Goal: Task Accomplishment & Management: Complete application form

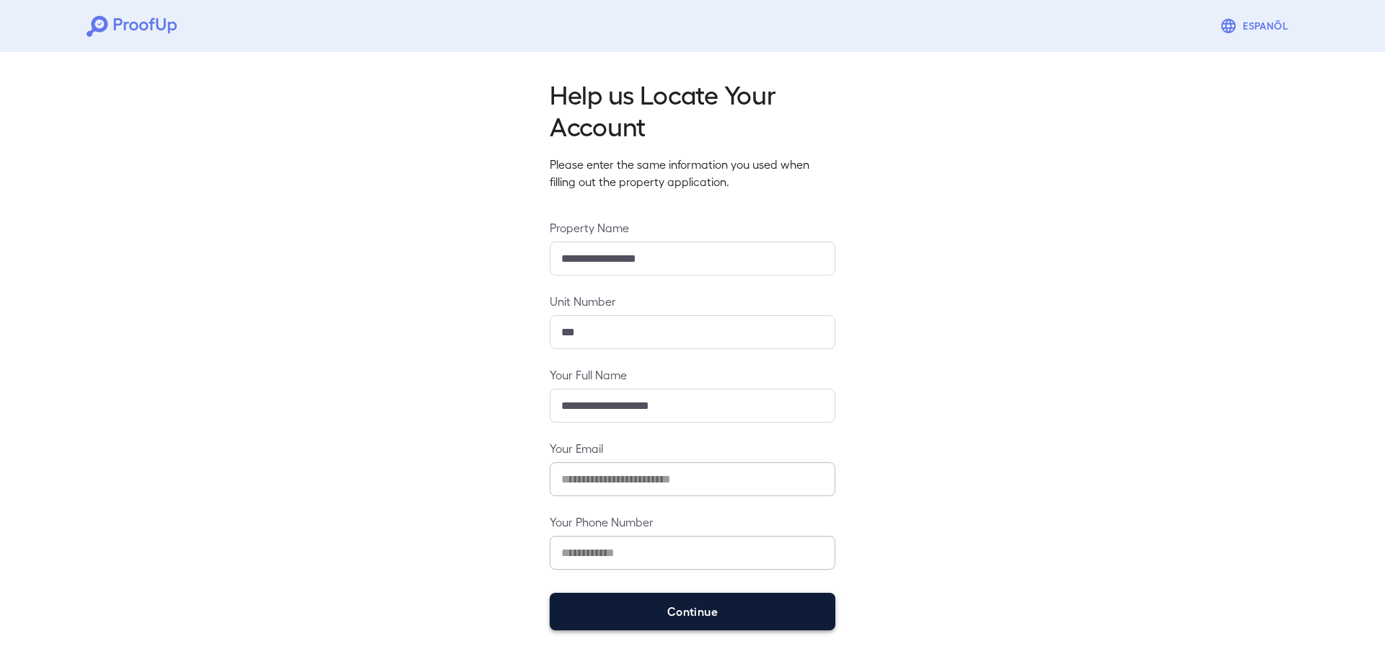
click at [695, 616] on button "Continue" at bounding box center [693, 612] width 286 height 38
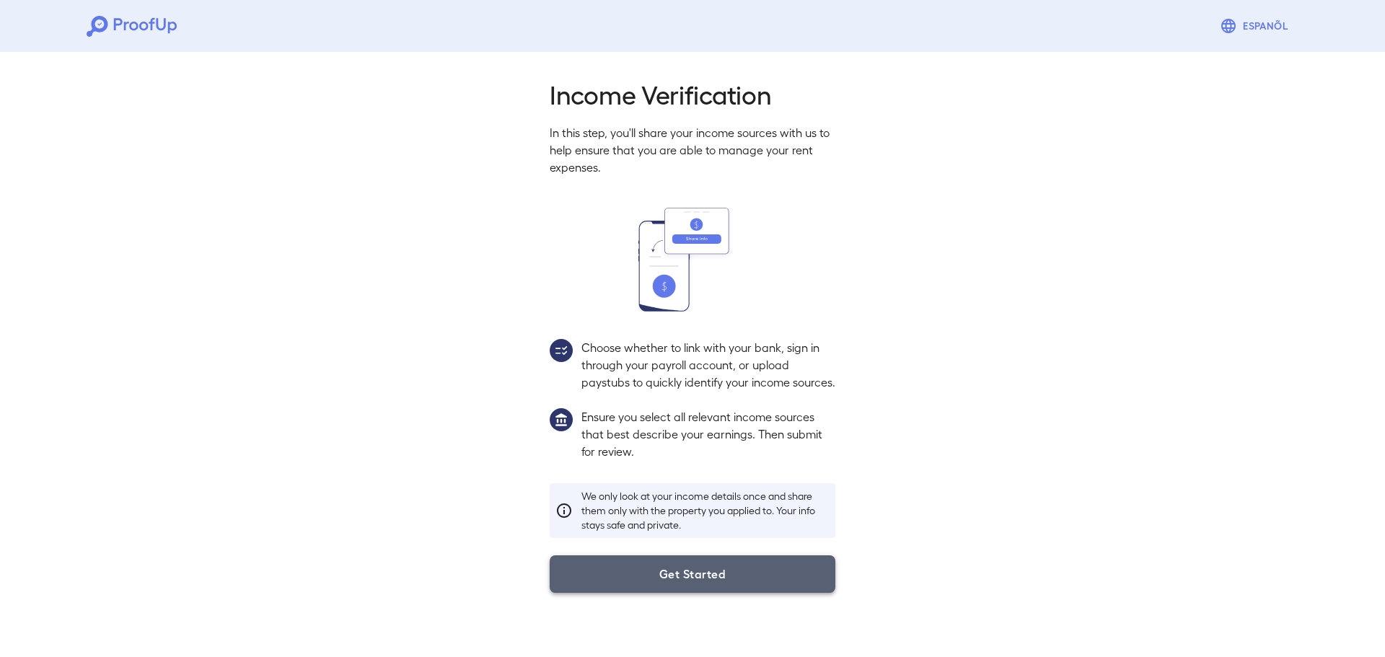
click at [686, 593] on button "Get Started" at bounding box center [693, 575] width 286 height 38
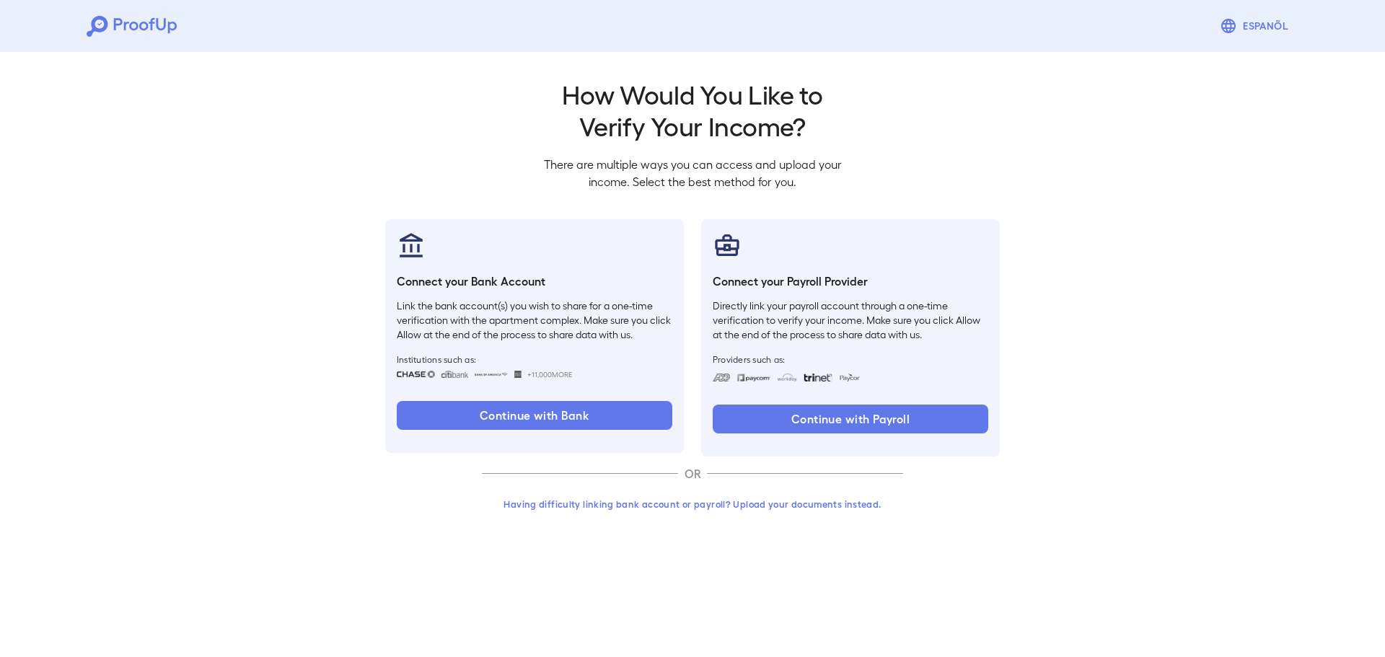
click at [737, 505] on button "Having difficulty linking bank account or payroll? Upload your documents instea…" at bounding box center [692, 504] width 421 height 26
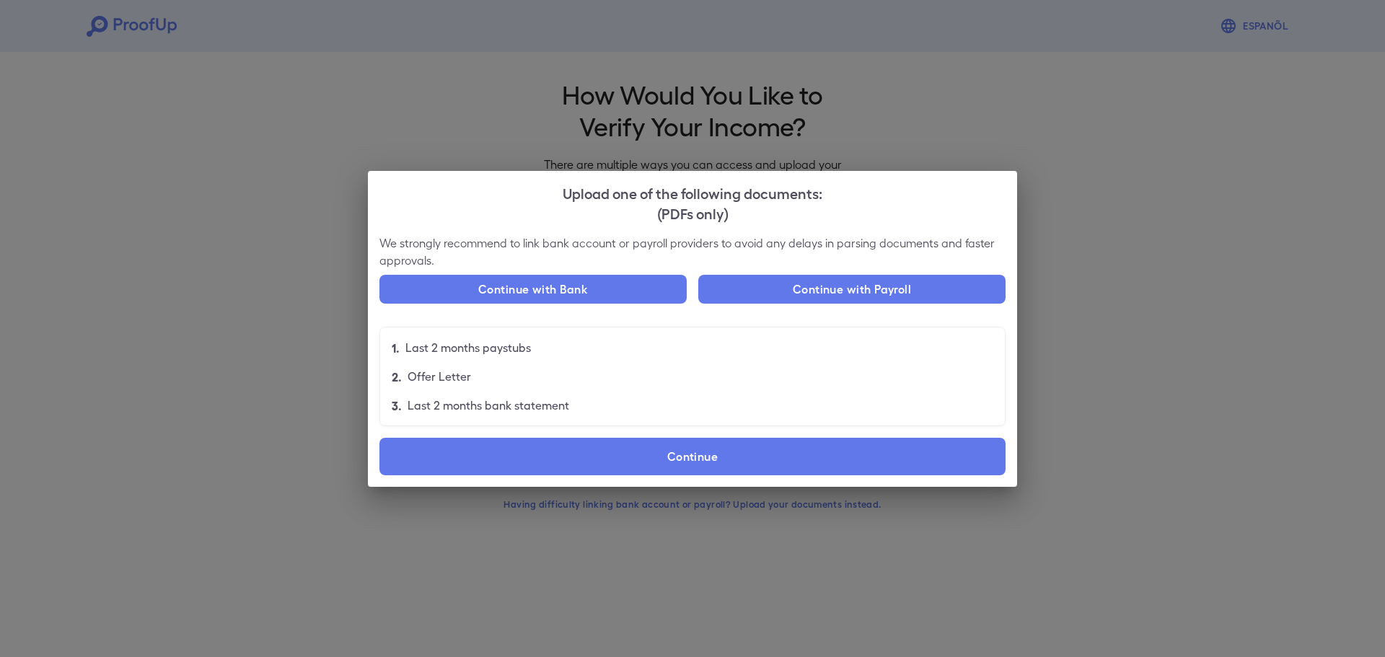
click at [695, 415] on li "3. Last 2 months bank statement" at bounding box center [692, 405] width 625 height 29
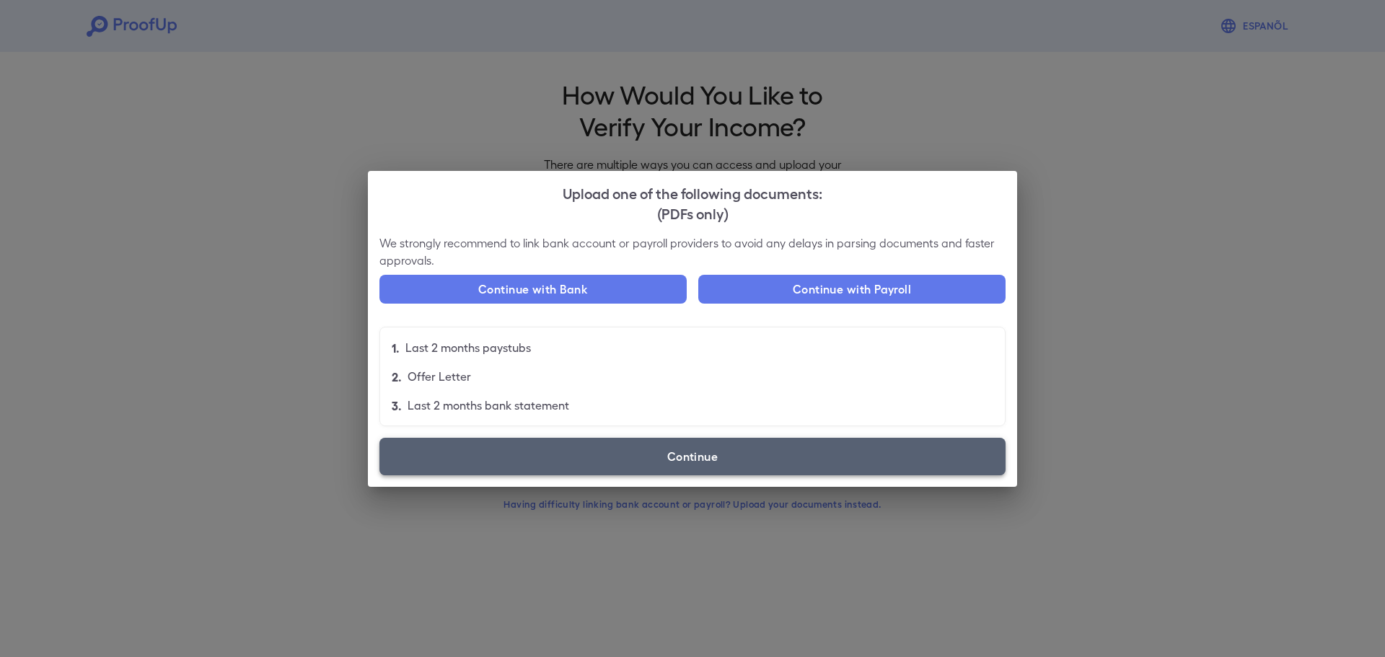
click at [693, 442] on label "Continue" at bounding box center [692, 457] width 626 height 38
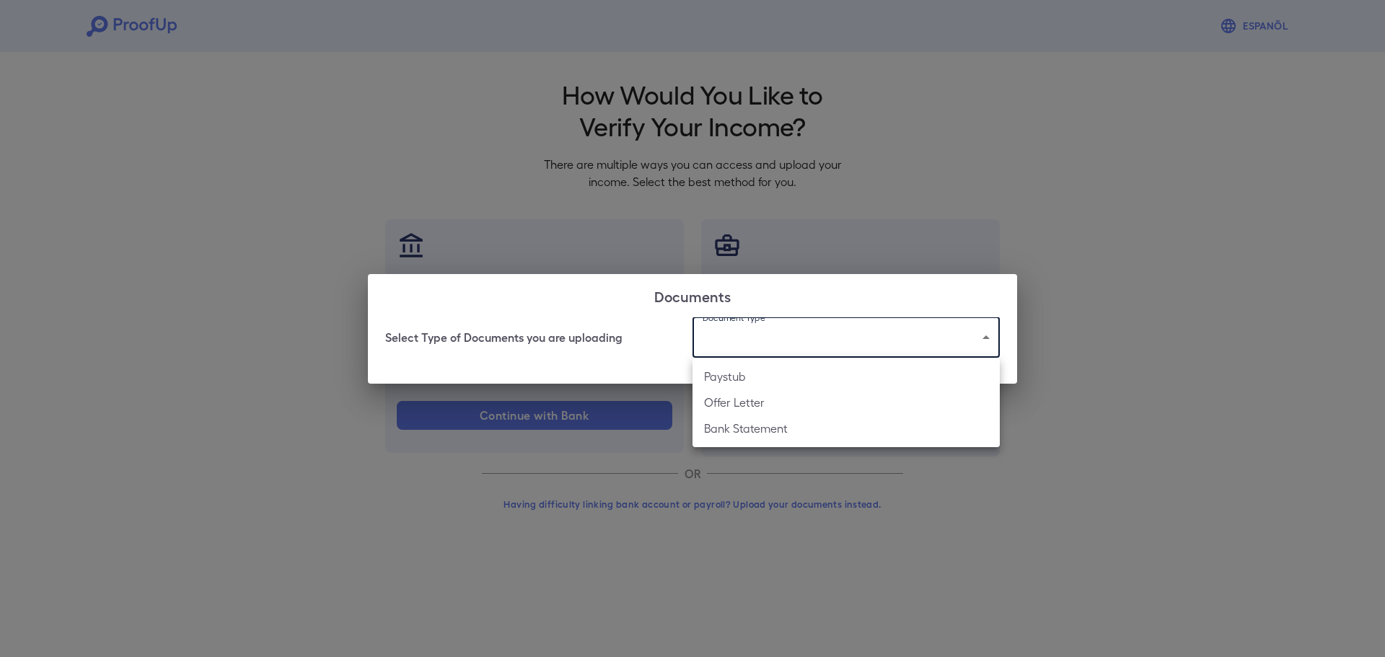
click at [737, 357] on body "Espanõl Go back How Would You Like to Verify Your Income? There are multiple wa…" at bounding box center [692, 275] width 1385 height 551
click at [734, 422] on li "Bank Statement" at bounding box center [846, 429] width 307 height 26
type input "**********"
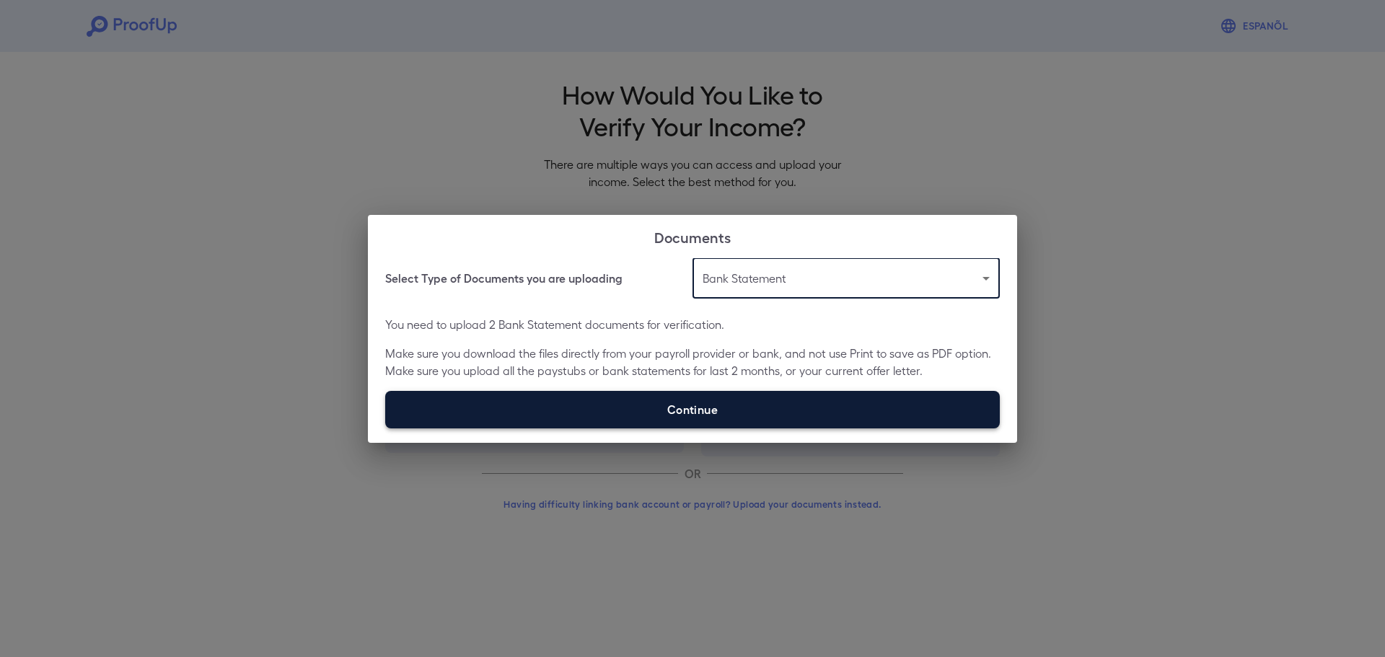
click at [727, 414] on label "Continue" at bounding box center [692, 410] width 615 height 38
click at [386, 428] on input "Continue" at bounding box center [385, 428] width 1 height 1
type input "**********"
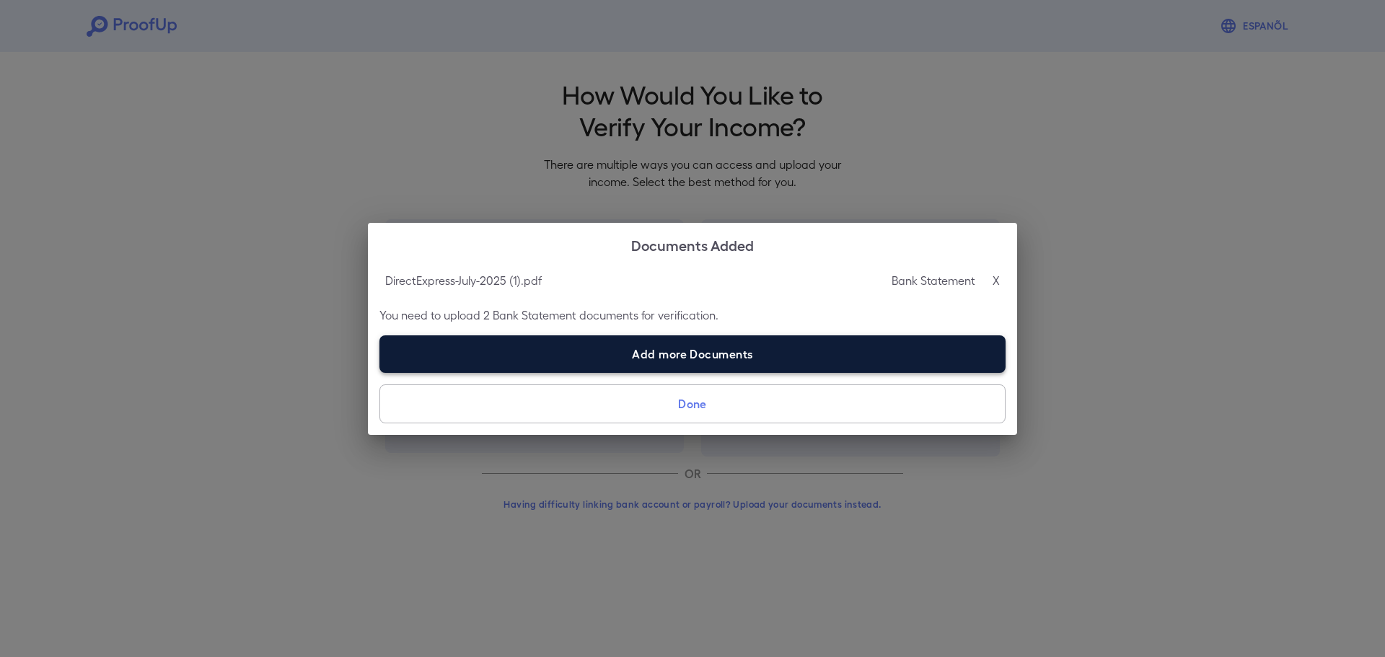
click at [737, 357] on label "Add more Documents" at bounding box center [692, 354] width 626 height 38
click at [380, 372] on input "Add more Documents" at bounding box center [379, 372] width 1 height 1
type input "**********"
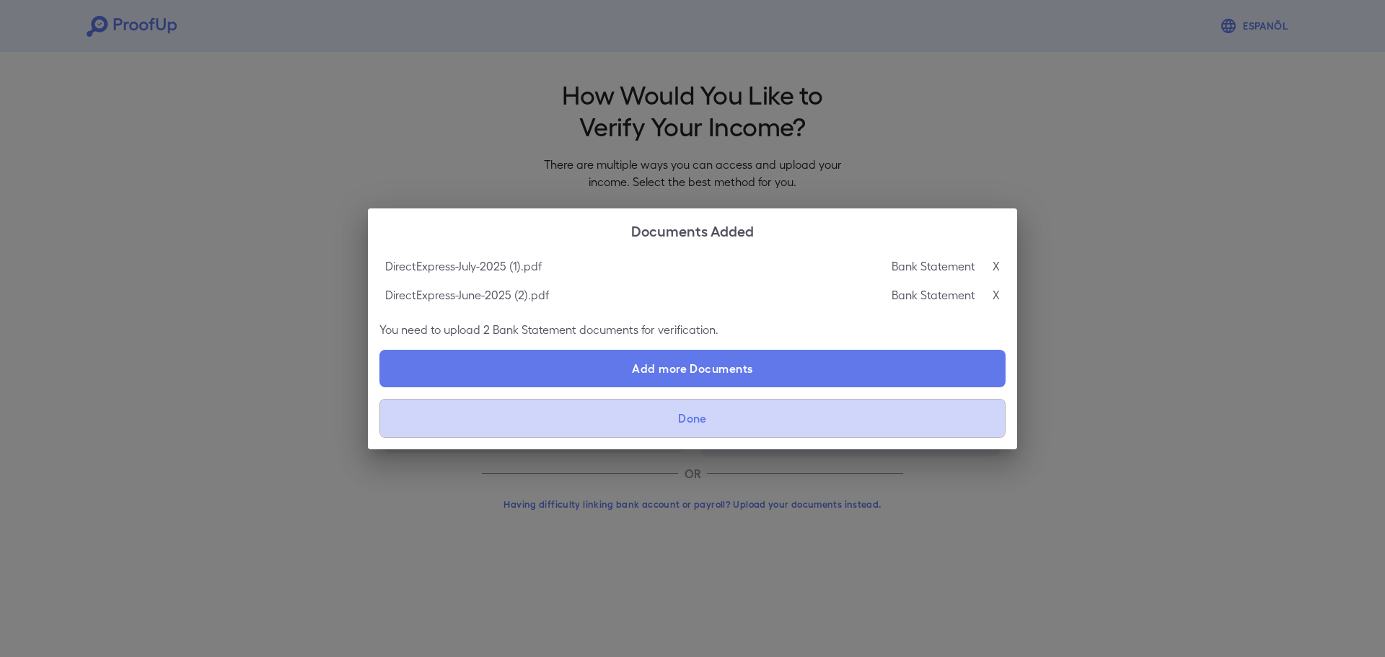
click at [698, 419] on button "Done" at bounding box center [692, 418] width 626 height 39
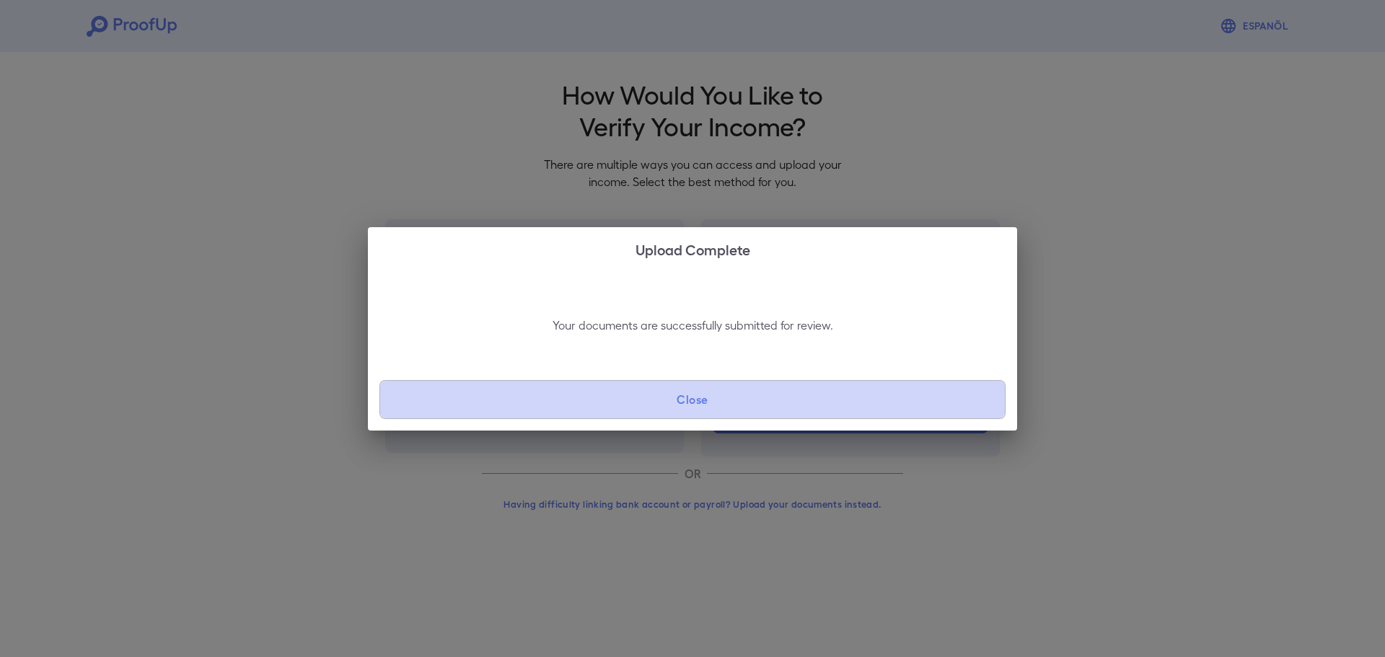
click at [719, 403] on button "Close" at bounding box center [692, 399] width 626 height 39
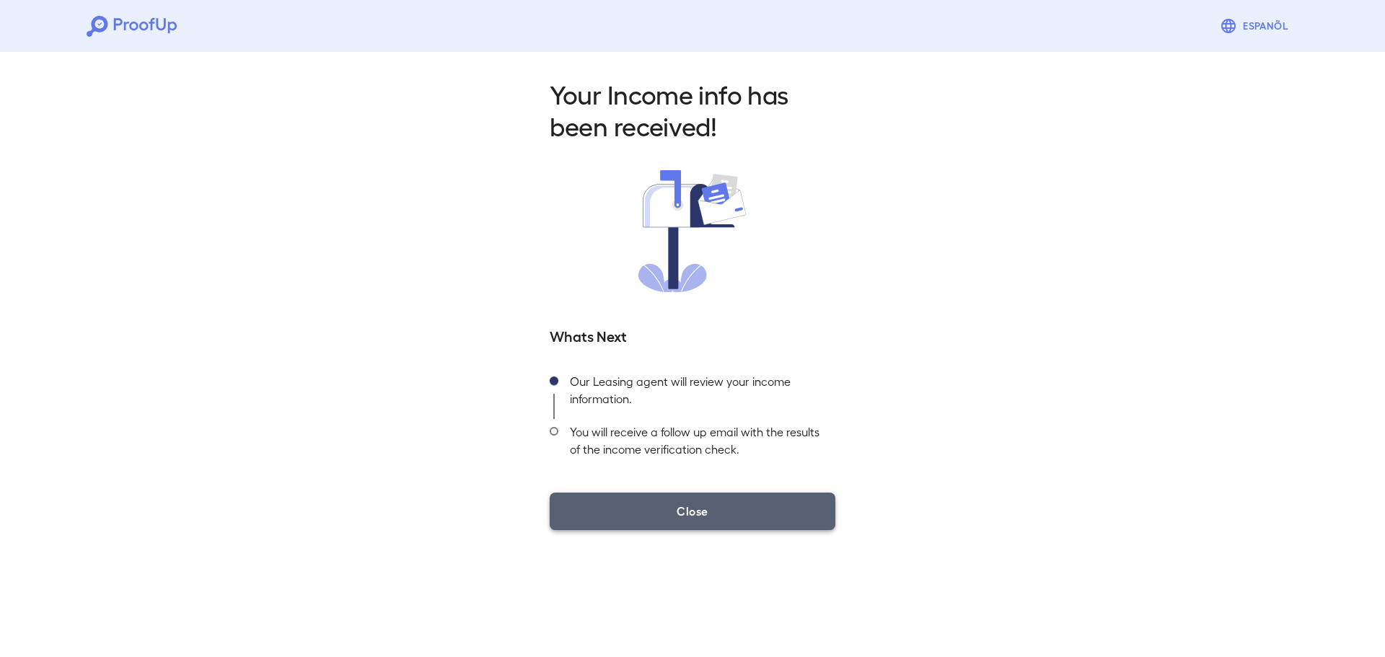
click at [746, 520] on button "Close" at bounding box center [693, 512] width 286 height 38
